Goal: Task Accomplishment & Management: Use online tool/utility

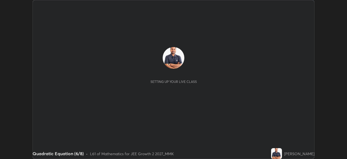
scroll to position [159, 347]
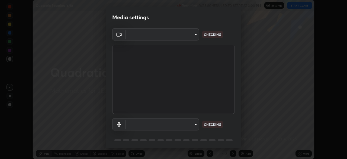
type input "f7d245abf0684c24fcfca86869c925f05e5e90ab47e824b3f573f0e27bb25b40"
click at [195, 123] on body "Erase all Quadratic Equation (6/8) Recording WAS SCHEDULED TO START AT 3:00 PM …" at bounding box center [173, 79] width 347 height 159
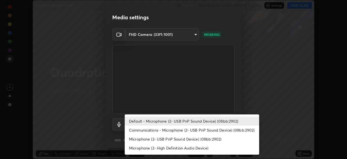
click at [199, 130] on li "Communications - Microphone (2- USB PnP Sound Device) (08bb:2902)" at bounding box center [192, 129] width 134 height 9
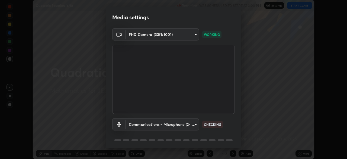
click at [192, 125] on body "Erase all Quadratic Equation (6/8) Recording WAS SCHEDULED TO START AT 3:00 PM …" at bounding box center [173, 79] width 347 height 159
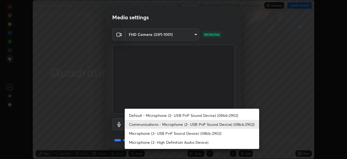
click at [195, 115] on li "Default - Microphone (2- USB PnP Sound Device) (08bb:2902)" at bounding box center [192, 115] width 134 height 9
type input "default"
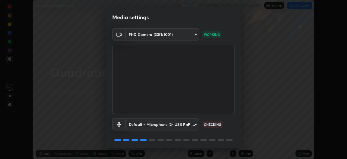
scroll to position [19, 0]
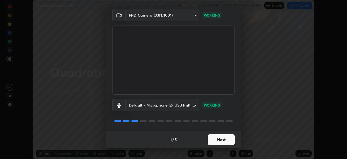
click at [223, 141] on button "Next" at bounding box center [221, 139] width 27 height 11
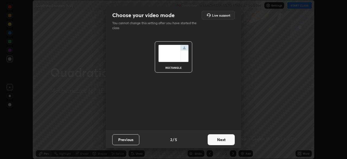
click at [226, 140] on button "Next" at bounding box center [221, 139] width 27 height 11
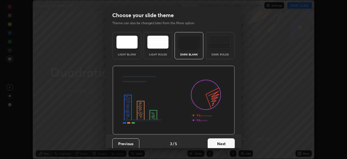
click at [227, 141] on button "Next" at bounding box center [221, 143] width 27 height 11
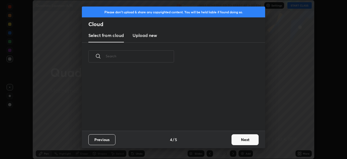
click at [240, 140] on button "Next" at bounding box center [244, 139] width 27 height 11
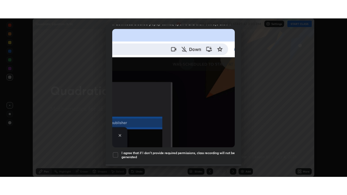
scroll to position [130, 0]
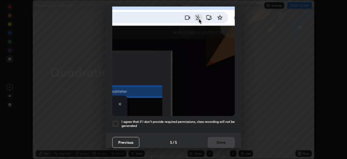
click at [115, 122] on div at bounding box center [115, 123] width 7 height 7
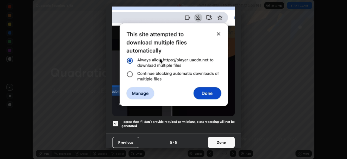
click at [220, 140] on button "Done" at bounding box center [221, 142] width 27 height 11
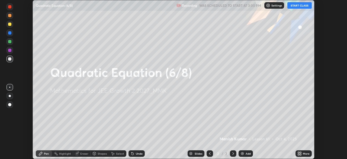
click at [303, 5] on button "START CLASS" at bounding box center [299, 5] width 24 height 7
click at [302, 153] on div "More" at bounding box center [303, 153] width 16 height 7
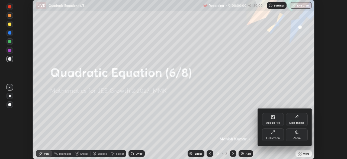
click at [273, 136] on div "Full screen" at bounding box center [273, 137] width 14 height 3
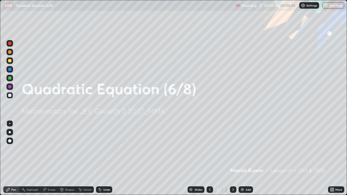
scroll to position [195, 347]
click at [247, 158] on div "Add" at bounding box center [248, 189] width 5 height 3
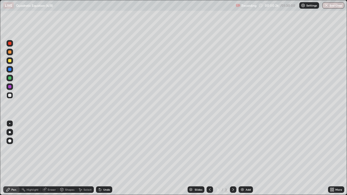
click at [11, 61] on div at bounding box center [9, 60] width 3 height 3
click at [48, 158] on div "Eraser" at bounding box center [52, 189] width 8 height 3
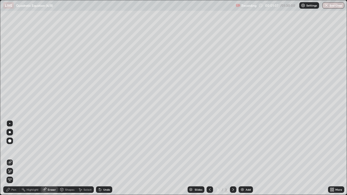
click at [12, 158] on div "Pen" at bounding box center [13, 189] width 5 height 3
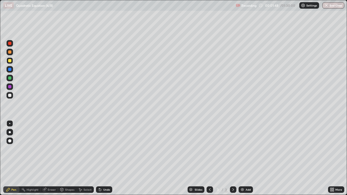
click at [9, 88] on div at bounding box center [9, 86] width 3 height 3
click at [244, 158] on div "Add" at bounding box center [245, 189] width 14 height 7
click at [11, 62] on div at bounding box center [9, 60] width 3 height 3
click at [209, 158] on icon at bounding box center [210, 190] width 4 height 4
click at [235, 158] on div at bounding box center [233, 189] width 7 height 7
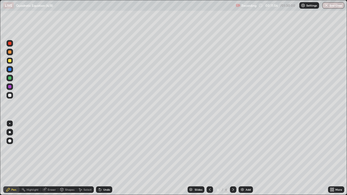
click at [244, 158] on img at bounding box center [242, 190] width 4 height 4
click at [246, 158] on div "Add" at bounding box center [248, 189] width 5 height 3
click at [10, 80] on div at bounding box center [10, 78] width 7 height 7
click at [246, 158] on div "Add" at bounding box center [245, 189] width 14 height 7
click at [50, 158] on div "Eraser" at bounding box center [52, 189] width 8 height 3
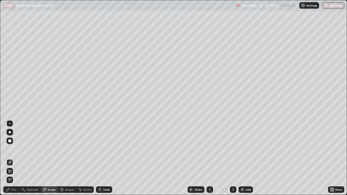
click at [14, 158] on div "Pen" at bounding box center [13, 189] width 5 height 3
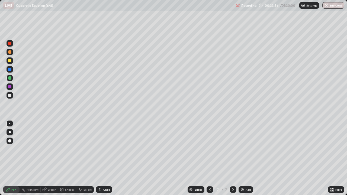
click at [246, 158] on div "Add" at bounding box center [248, 189] width 5 height 3
click at [50, 158] on div "Eraser" at bounding box center [52, 189] width 8 height 3
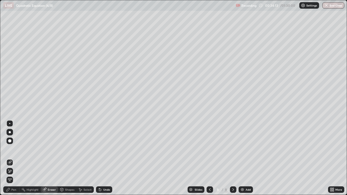
click at [11, 158] on div "Pen" at bounding box center [11, 189] width 16 height 7
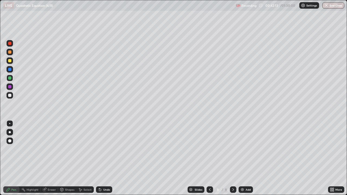
click at [245, 158] on div "Add" at bounding box center [245, 189] width 14 height 7
click at [10, 61] on div at bounding box center [9, 60] width 3 height 3
click at [47, 158] on div "Eraser" at bounding box center [49, 189] width 17 height 7
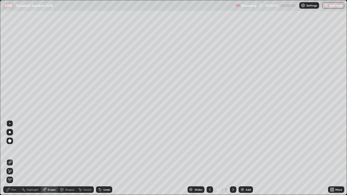
click at [12, 158] on div "Pen" at bounding box center [13, 189] width 5 height 3
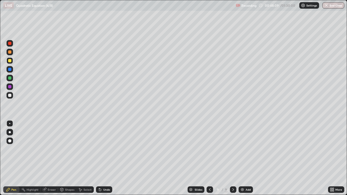
click at [244, 158] on div "Add" at bounding box center [245, 189] width 14 height 7
click at [209, 158] on icon at bounding box center [209, 190] width 4 height 4
click at [232, 158] on icon at bounding box center [233, 190] width 4 height 4
click at [244, 158] on img at bounding box center [242, 190] width 4 height 4
click at [53, 158] on div "Eraser" at bounding box center [52, 189] width 8 height 3
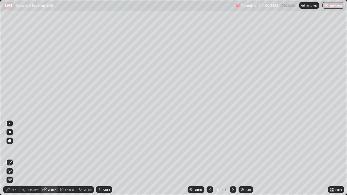
click at [14, 158] on div "Pen" at bounding box center [13, 189] width 5 height 3
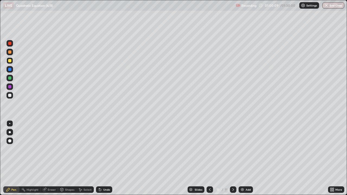
click at [246, 158] on div "Add" at bounding box center [248, 189] width 5 height 3
click at [10, 79] on div at bounding box center [9, 77] width 3 height 3
click at [243, 158] on img at bounding box center [242, 190] width 4 height 4
click at [246, 158] on div "Add" at bounding box center [248, 189] width 5 height 3
click at [53, 158] on div "Eraser" at bounding box center [52, 189] width 8 height 3
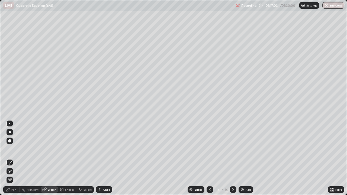
click at [14, 158] on div "Pen" at bounding box center [13, 189] width 5 height 3
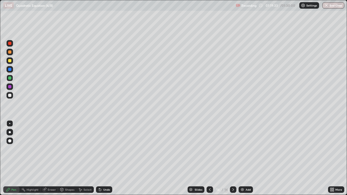
click at [246, 158] on div "Add" at bounding box center [248, 189] width 5 height 3
click at [243, 158] on img at bounding box center [242, 190] width 4 height 4
click at [334, 7] on button "End Class" at bounding box center [333, 5] width 21 height 7
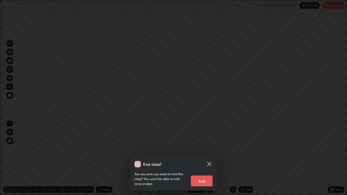
click at [201, 158] on button "End" at bounding box center [202, 181] width 22 height 11
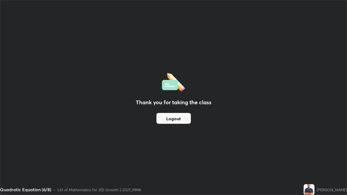
click at [177, 122] on button "Logout" at bounding box center [173, 118] width 34 height 11
